Goal: Task Accomplishment & Management: Use online tool/utility

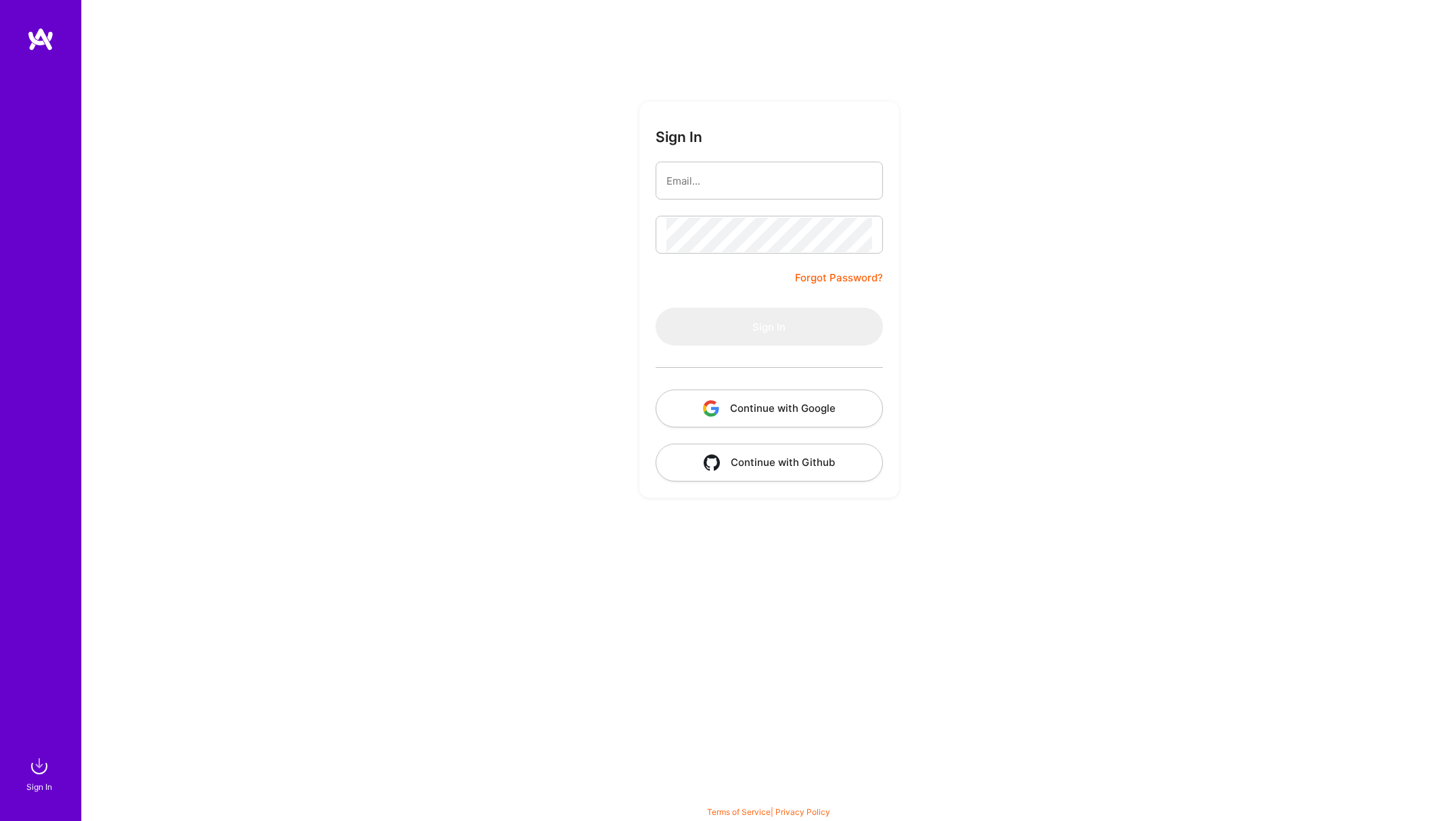
click at [760, 185] on input "email" at bounding box center [769, 181] width 206 height 35
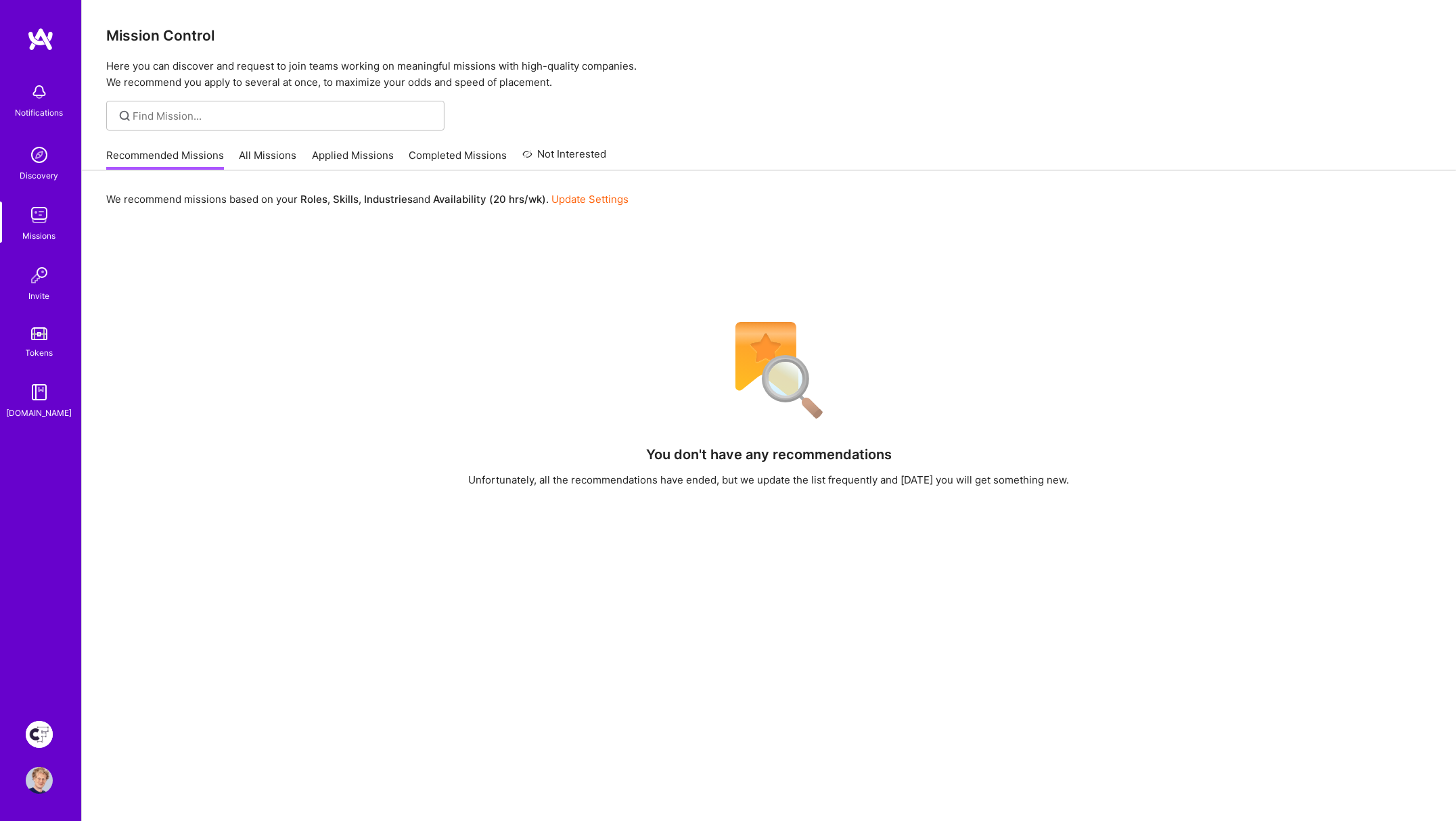
click at [45, 738] on img at bounding box center [39, 734] width 27 height 27
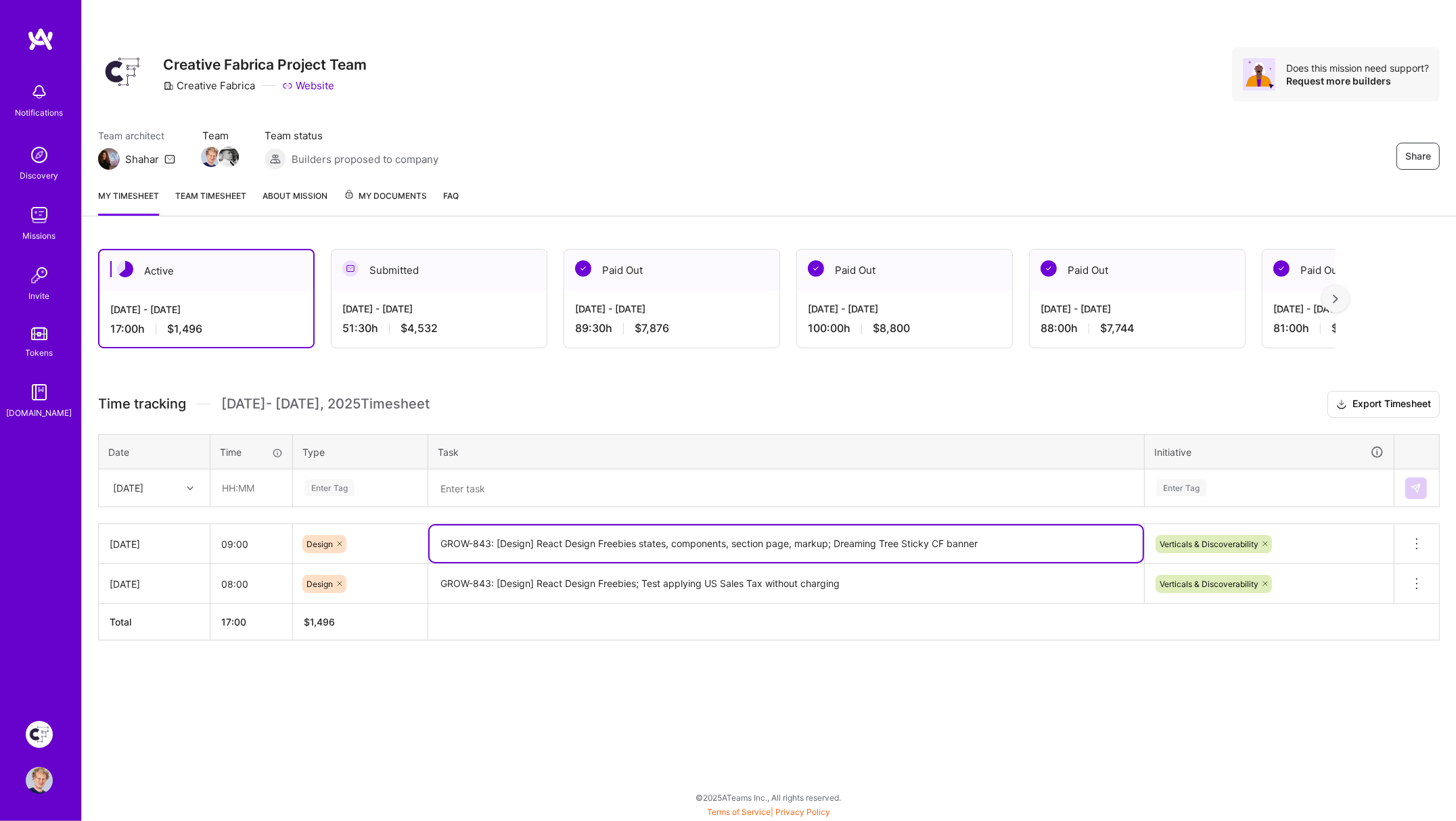
drag, startPoint x: 440, startPoint y: 539, endPoint x: 836, endPoint y: 540, distance: 396.0
click at [836, 540] on textarea "GROW-843: [Design] React Design Freebies states, components, section page, mark…" at bounding box center [786, 544] width 713 height 36
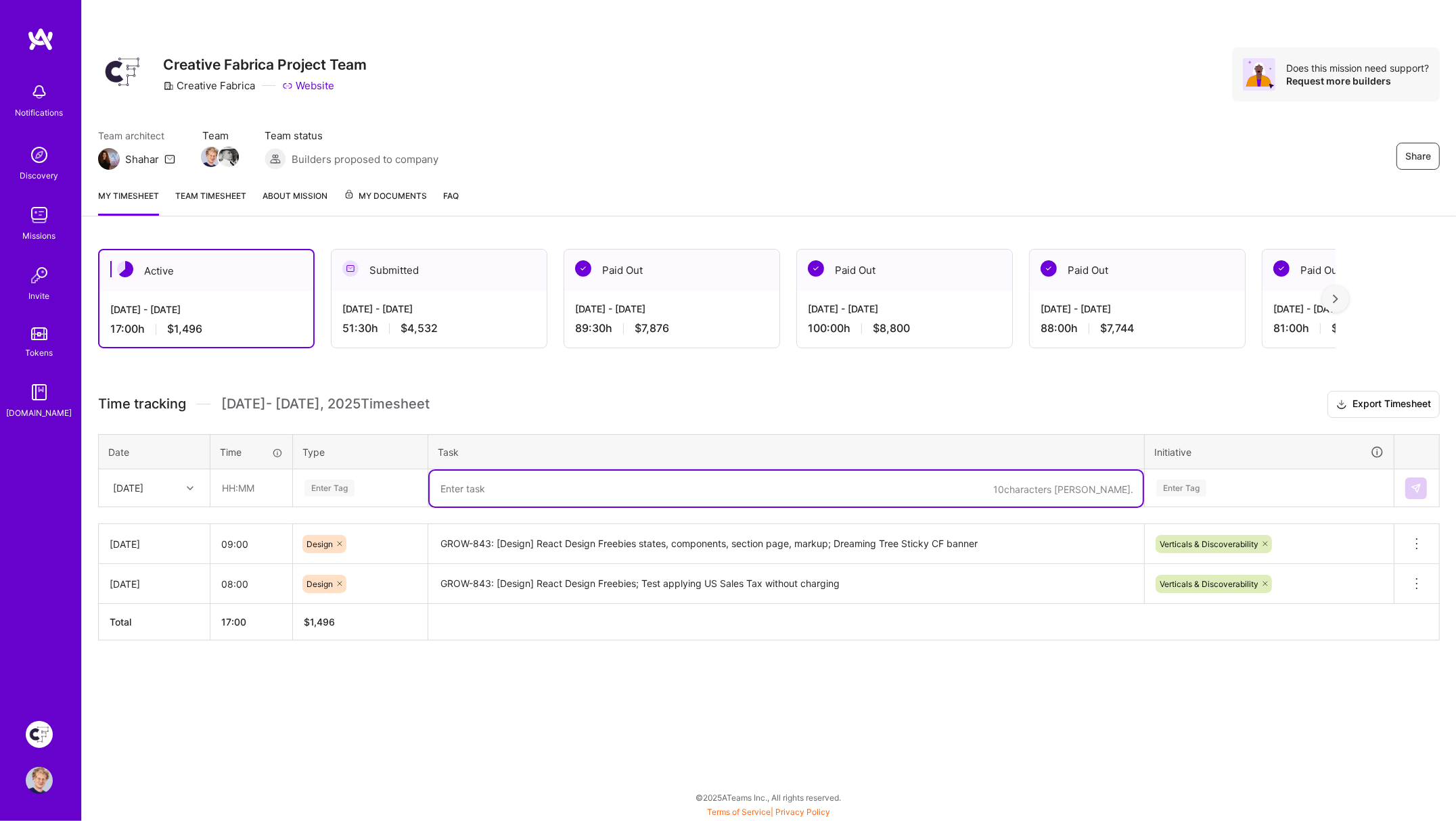
click at [575, 487] on textarea at bounding box center [786, 488] width 713 height 36
paste textarea "GROW-843: [Design] React Design Freebies states, components, section page, mark…"
type textarea "GROW-843: [Design] React Design Freebies states, components, section page, mark…"
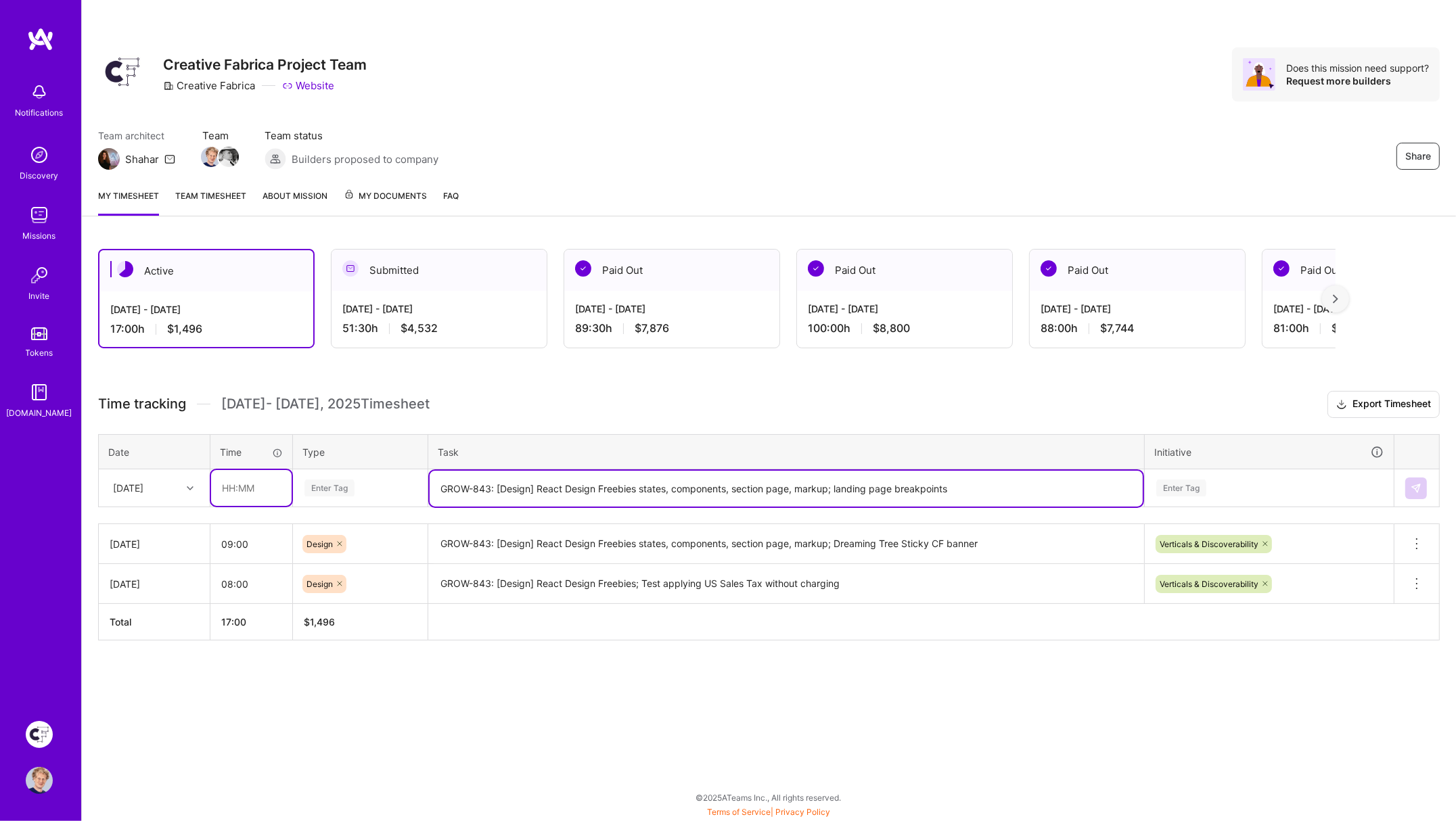
click at [249, 487] on input "text" at bounding box center [251, 487] width 81 height 36
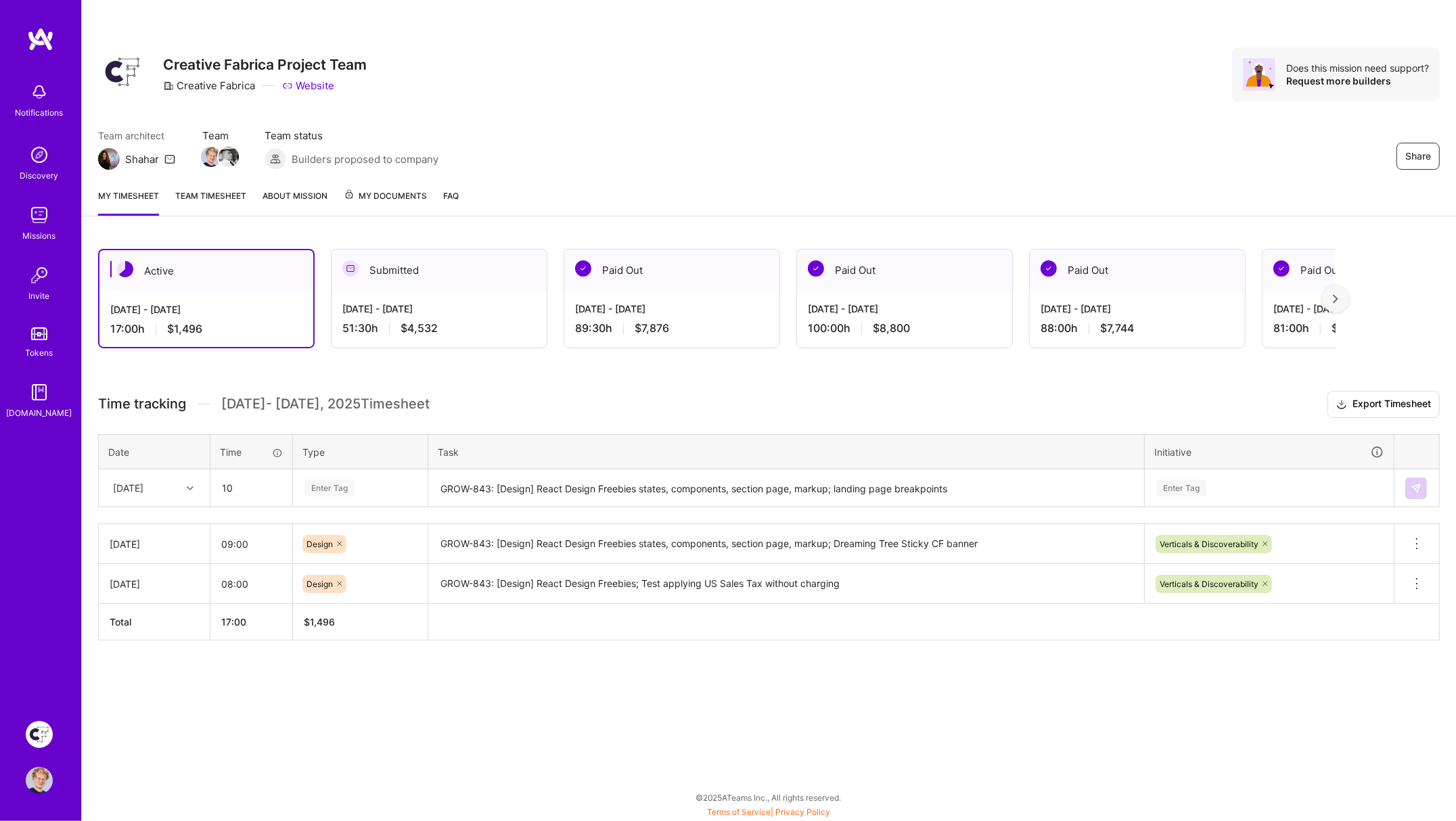
type input "10:00"
click at [329, 487] on div "Enter Tag" at bounding box center [329, 488] width 50 height 21
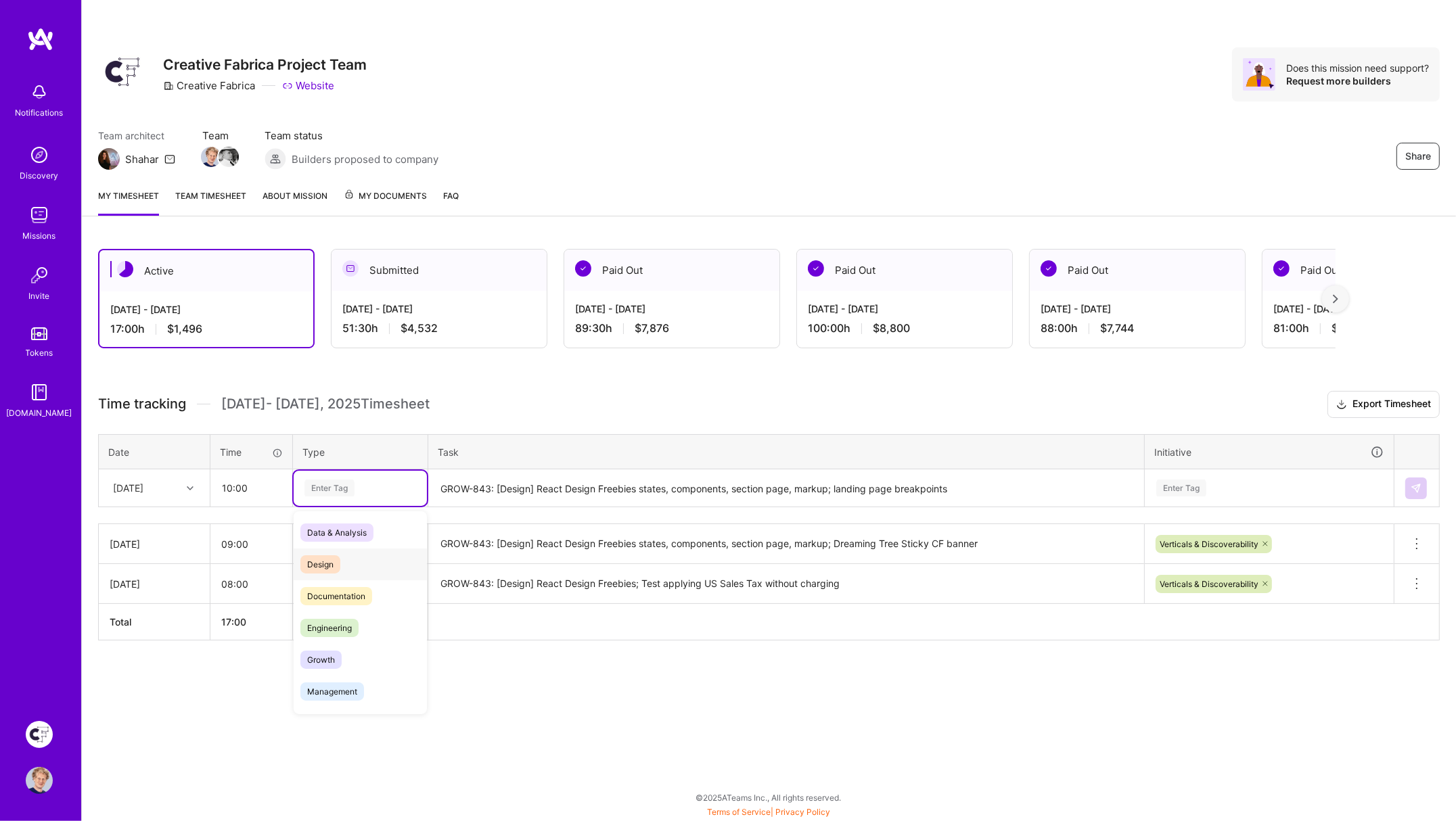
click at [335, 560] on span "Design" at bounding box center [321, 564] width 40 height 18
click at [1178, 485] on div "Enter Tag" at bounding box center [1181, 488] width 50 height 21
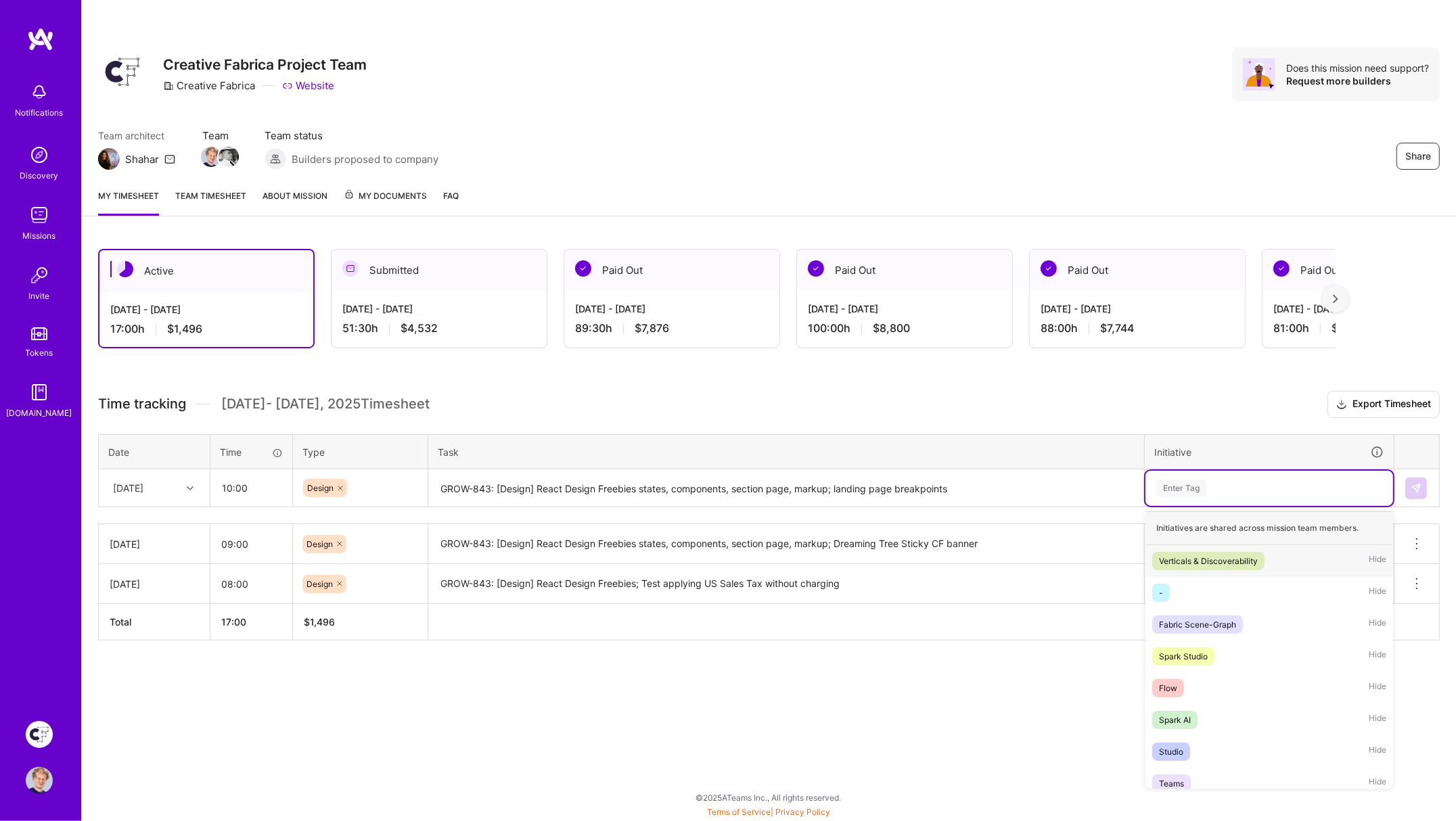
click at [1201, 561] on div "Verticals & Discoverability" at bounding box center [1208, 561] width 99 height 14
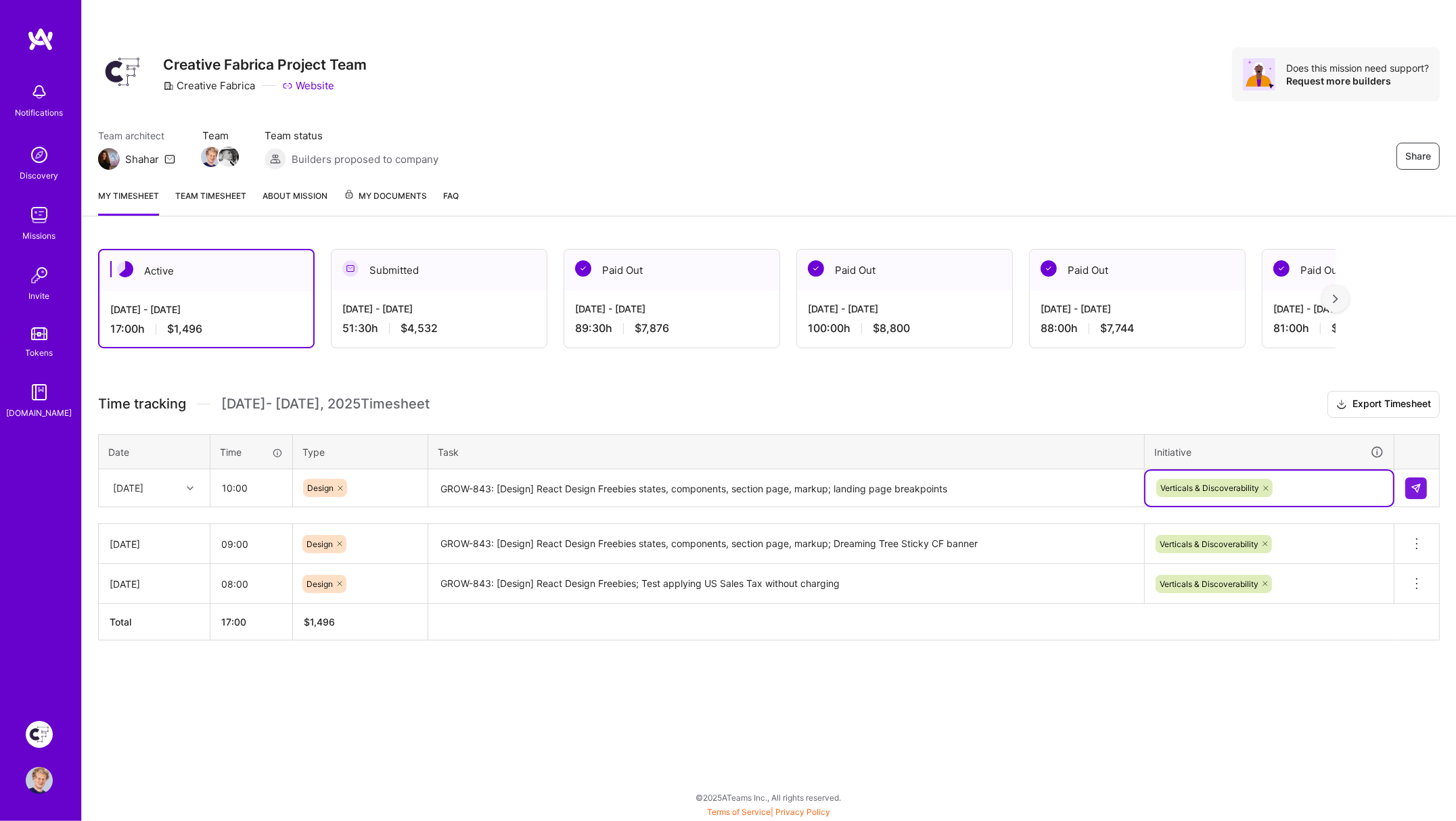
click at [1180, 377] on div "Active [DATE] - [DATE] 17:00 h $1,496 Submitted [DATE] - [DATE] 51:30 h $4,532 …" at bounding box center [768, 470] width 1374 height 474
click at [1424, 484] on button at bounding box center [1416, 488] width 22 height 22
